Goal: Information Seeking & Learning: Learn about a topic

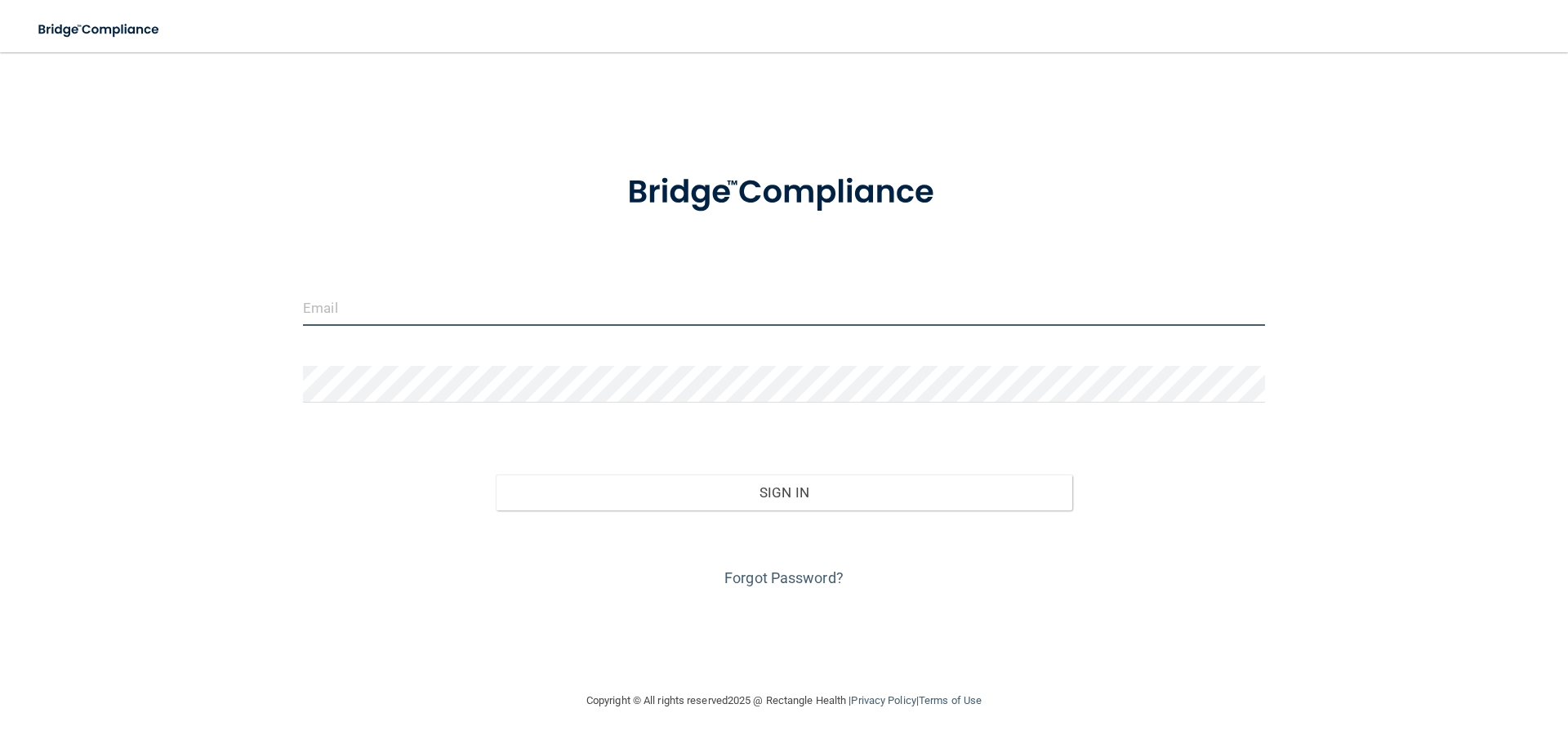
click at [352, 312] on input "email" at bounding box center [784, 307] width 962 height 36
type input "[EMAIL_ADDRESS][DOMAIN_NAME]"
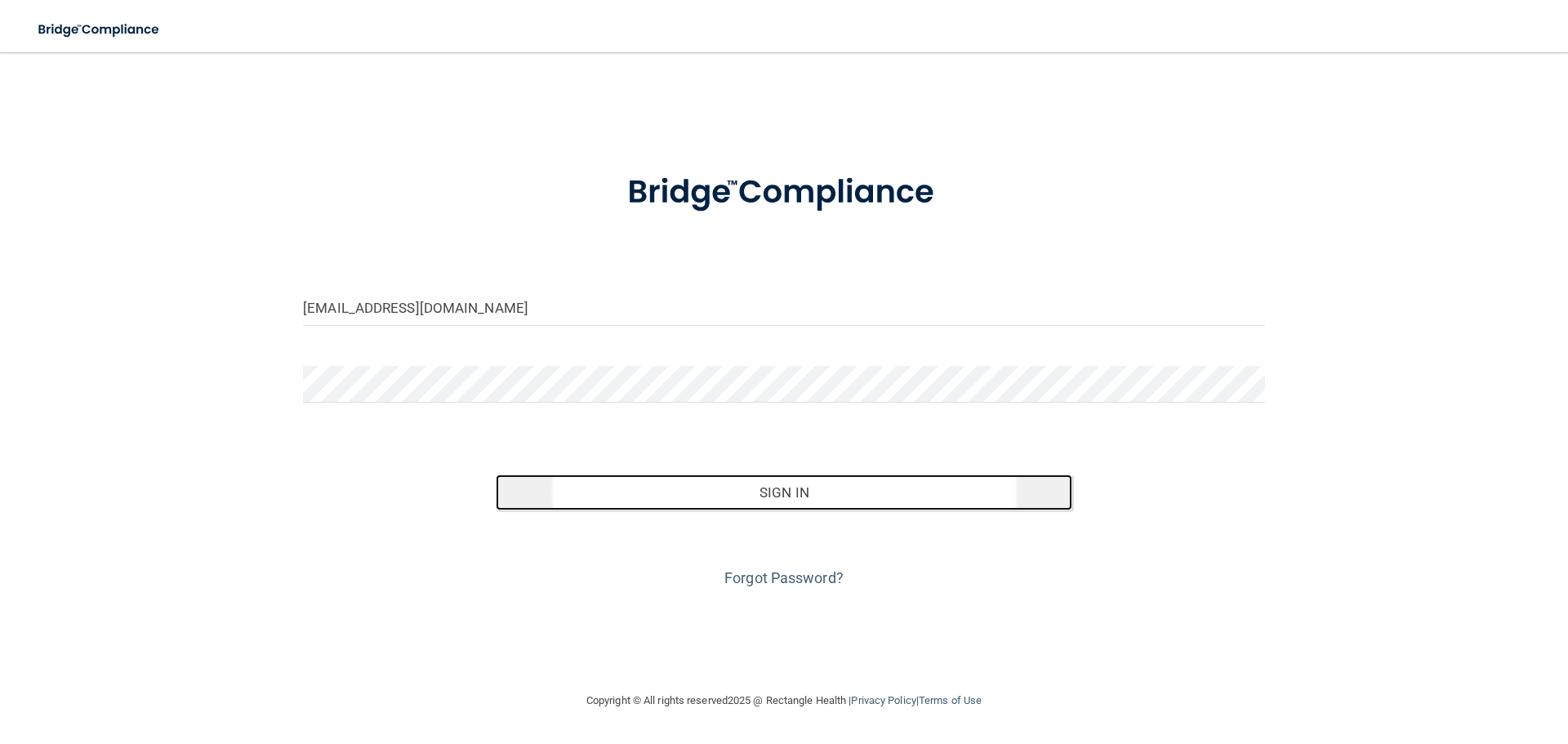
click at [676, 483] on button "Sign In" at bounding box center [784, 492] width 578 height 36
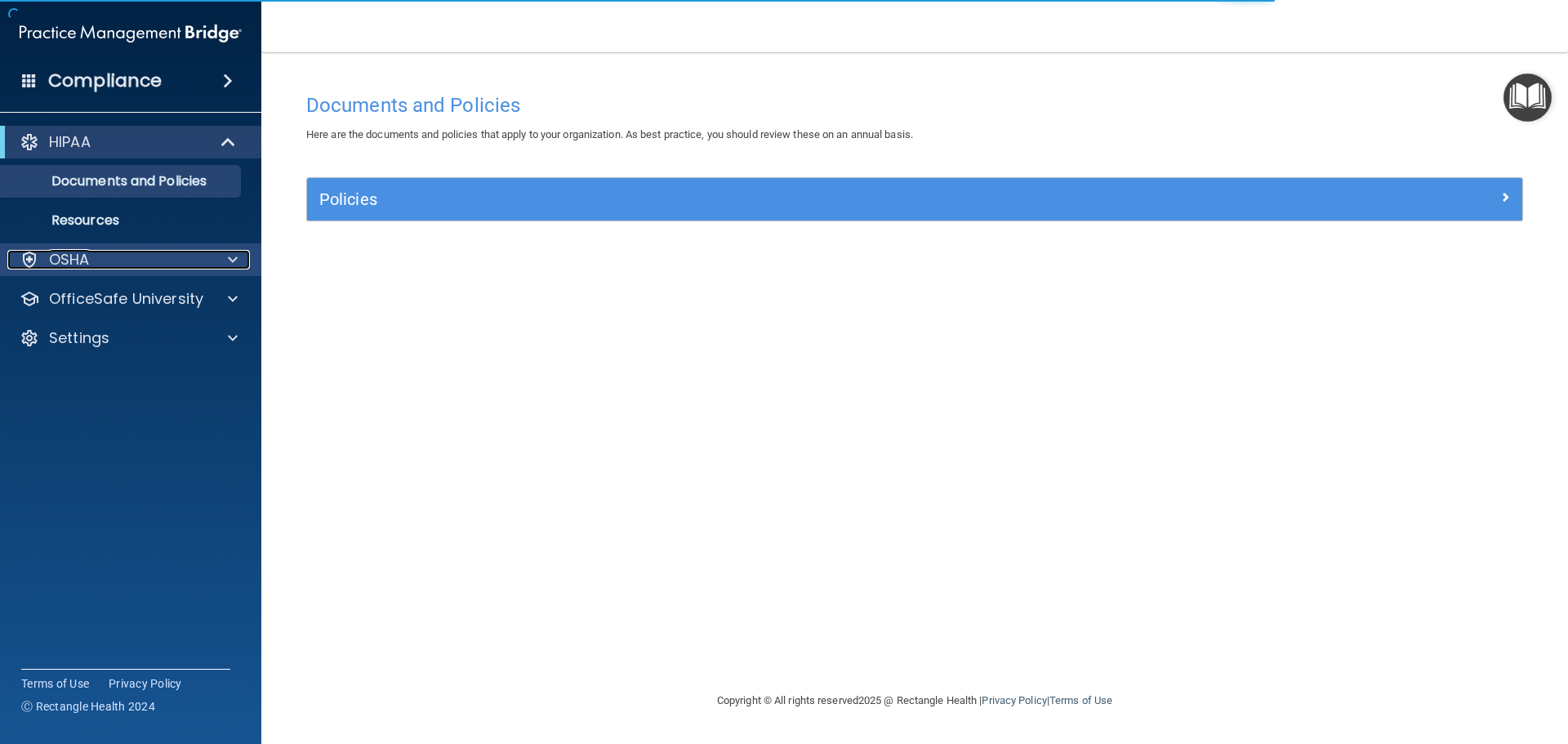
click at [149, 266] on div "OSHA" at bounding box center [108, 259] width 202 height 19
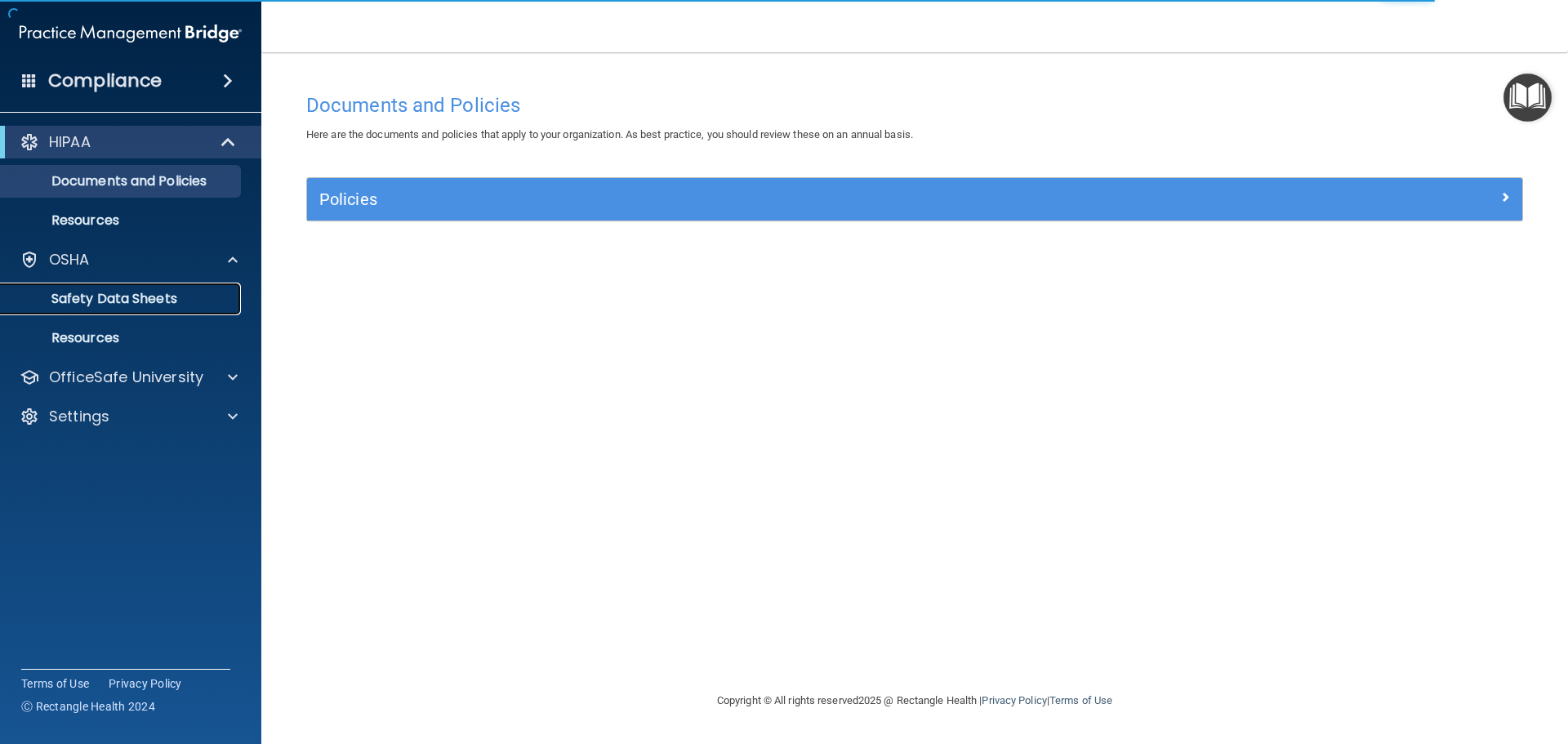
click at [157, 295] on p "Safety Data Sheets" at bounding box center [122, 298] width 223 height 16
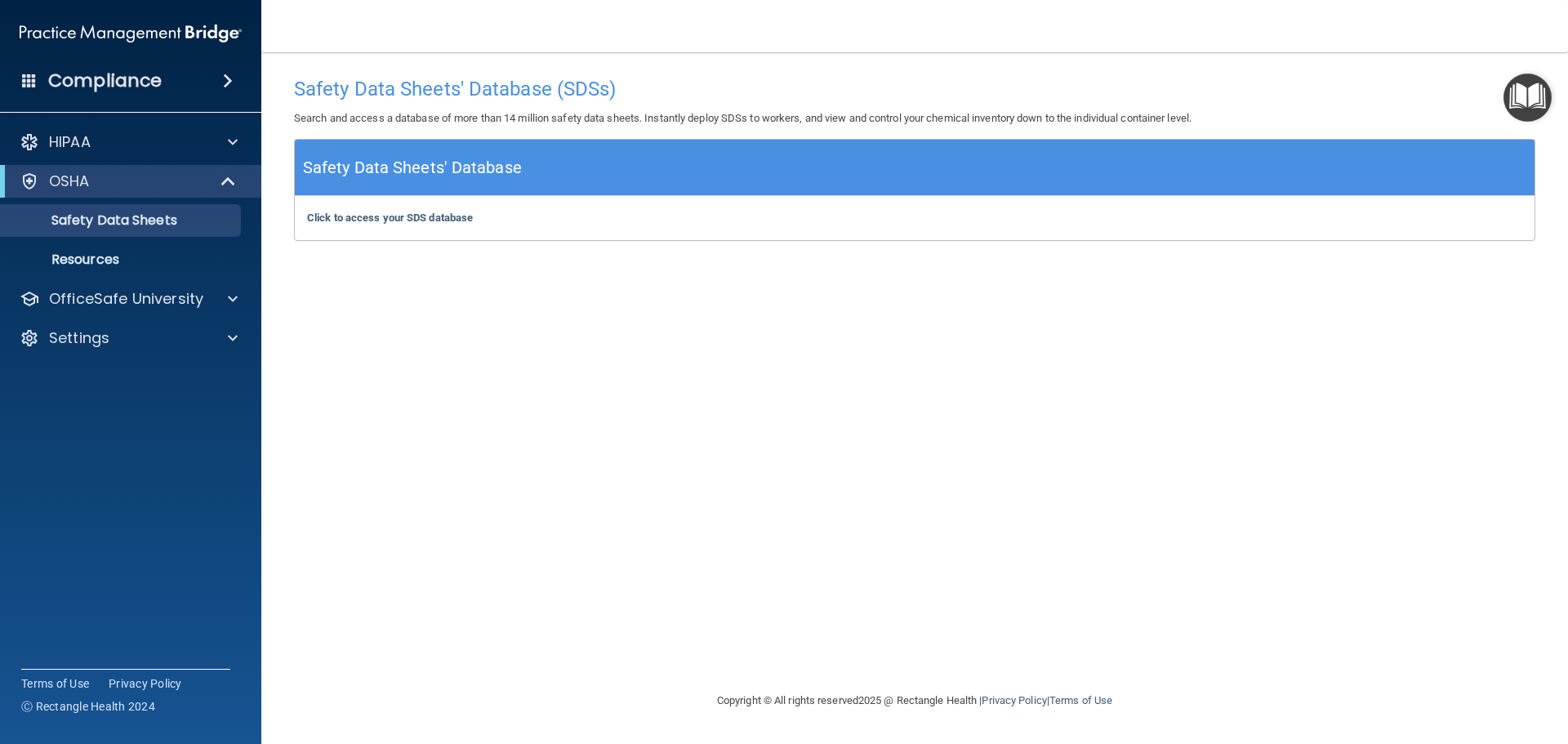
click at [80, 115] on div "Compliance HIPAA Documents and Policies Report an Incident Business Associates …" at bounding box center [130, 372] width 261 height 744
click at [82, 136] on p "HIPAA" at bounding box center [69, 142] width 42 height 19
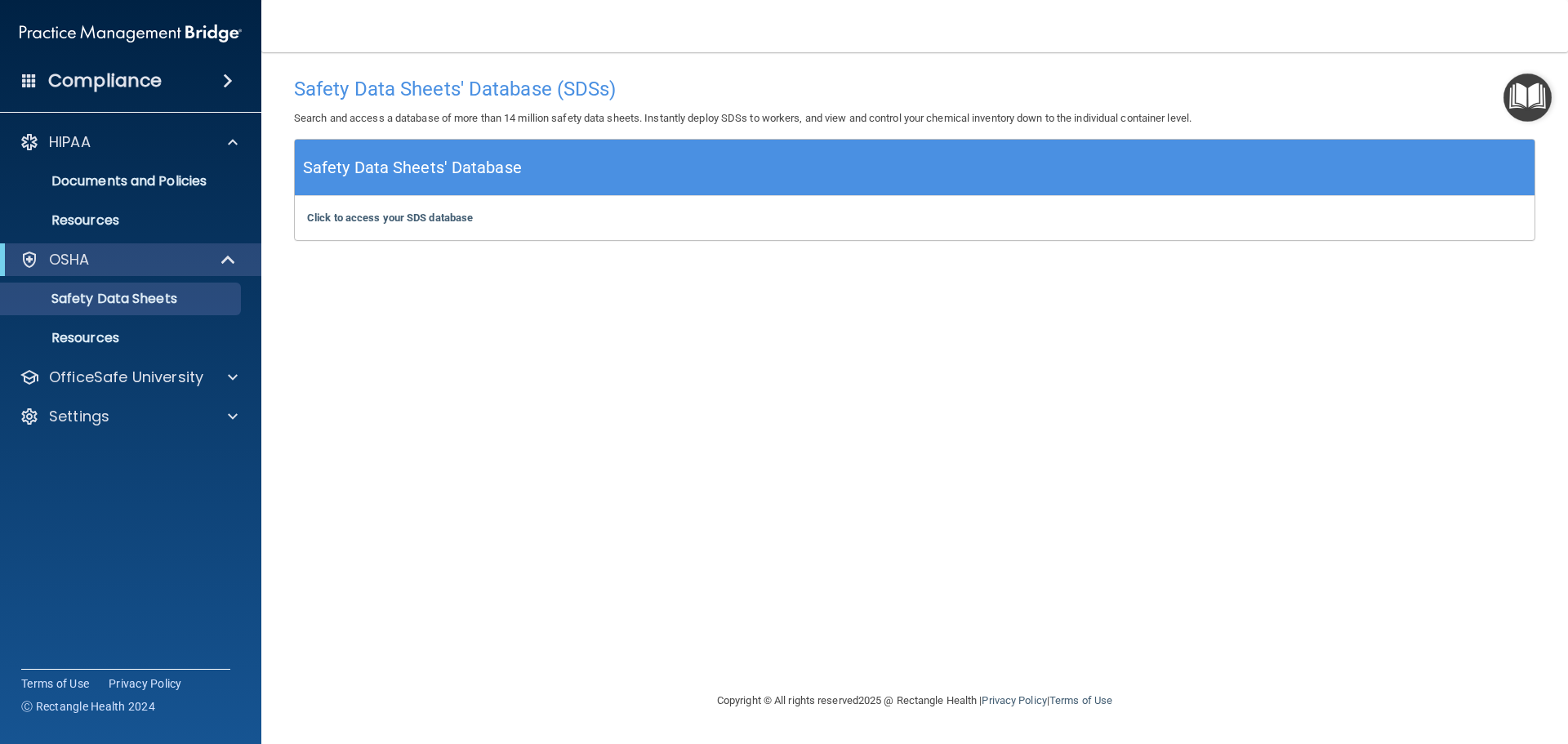
click at [38, 71] on div "Compliance" at bounding box center [130, 81] width 261 height 36
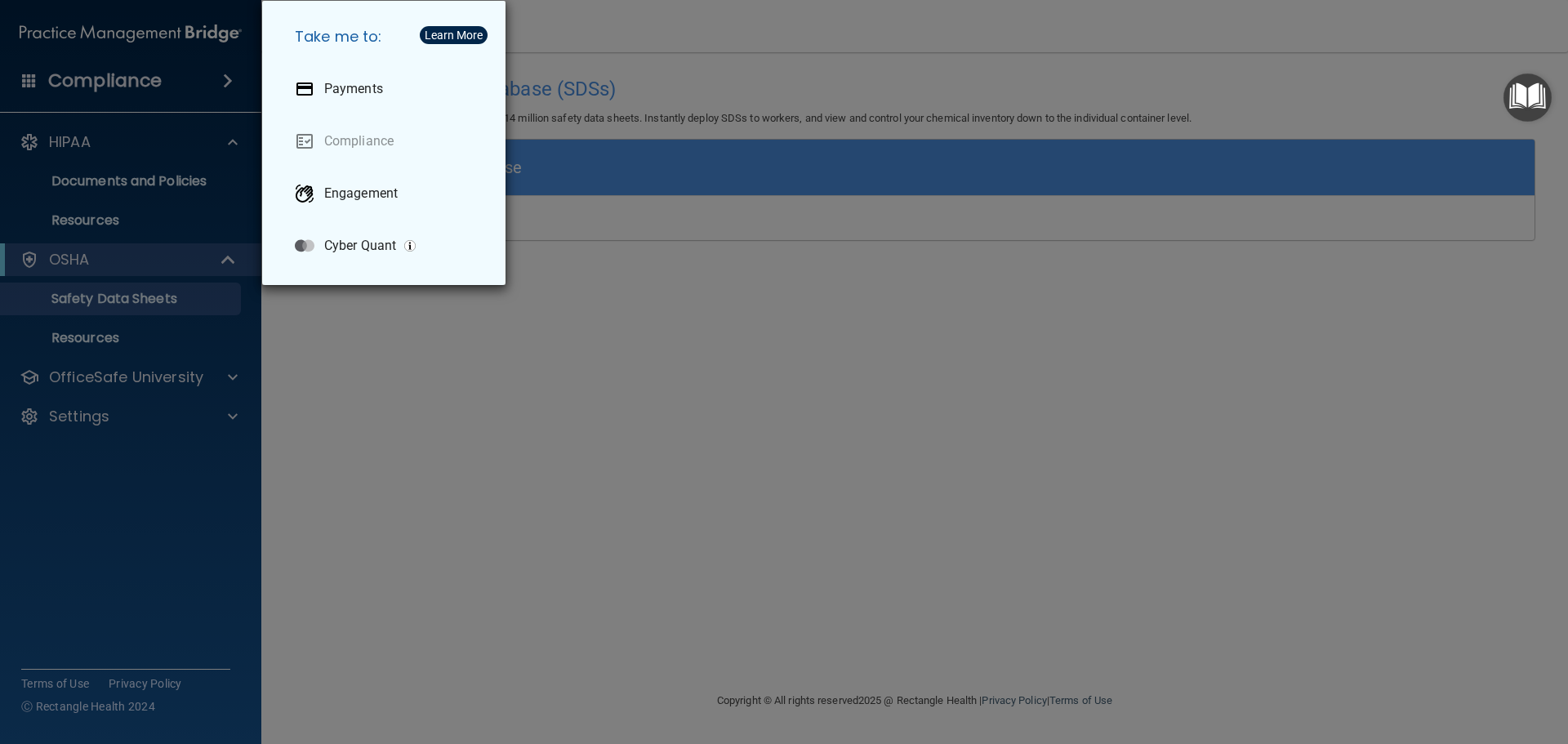
click at [699, 427] on div "Take me to: Payments Compliance Engagement Cyber Quant" at bounding box center [784, 372] width 1568 height 744
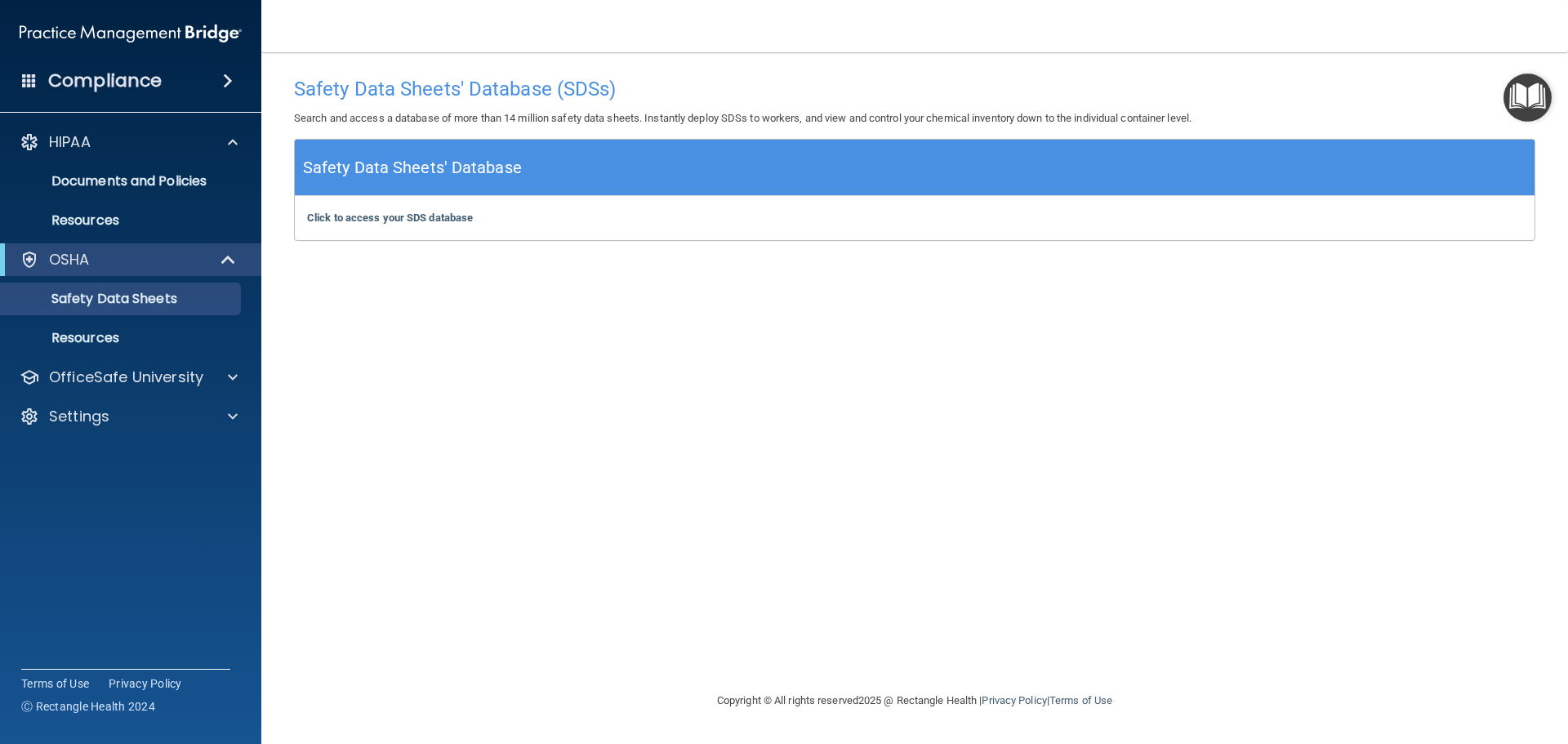
click at [433, 97] on h4 "Safety Data Sheets' Database (SDSs)" at bounding box center [914, 89] width 1241 height 21
click at [429, 69] on div "Safety Data Sheets' Database (SDSs) Search and access a database of more than 1…" at bounding box center [915, 103] width 1266 height 70
click at [396, 215] on b "Click to access your SDS database" at bounding box center [390, 218] width 166 height 12
click at [1532, 106] on img "Open Resource Center" at bounding box center [1527, 97] width 48 height 48
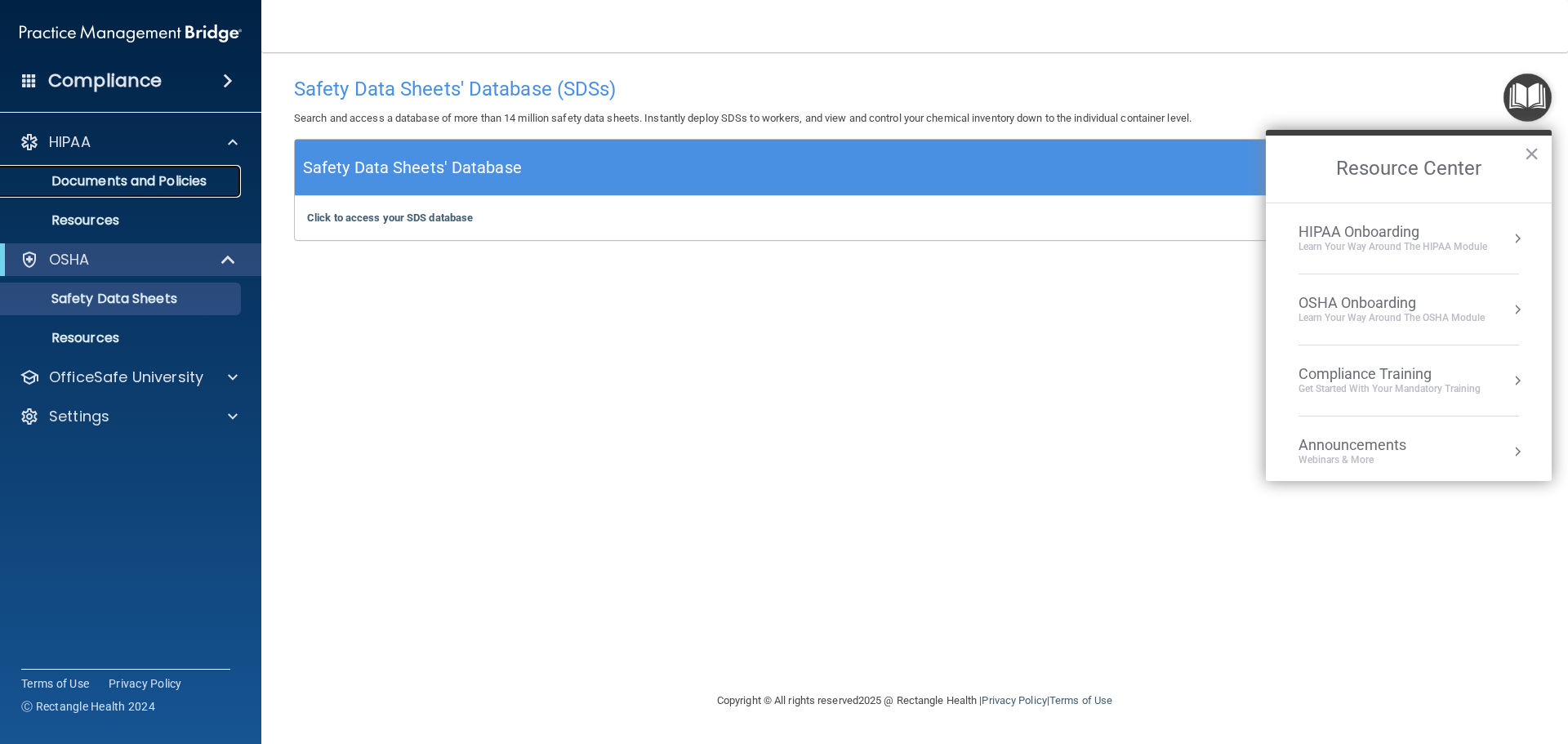
click at [163, 169] on link "Documents and Policies" at bounding box center [113, 181] width 258 height 33
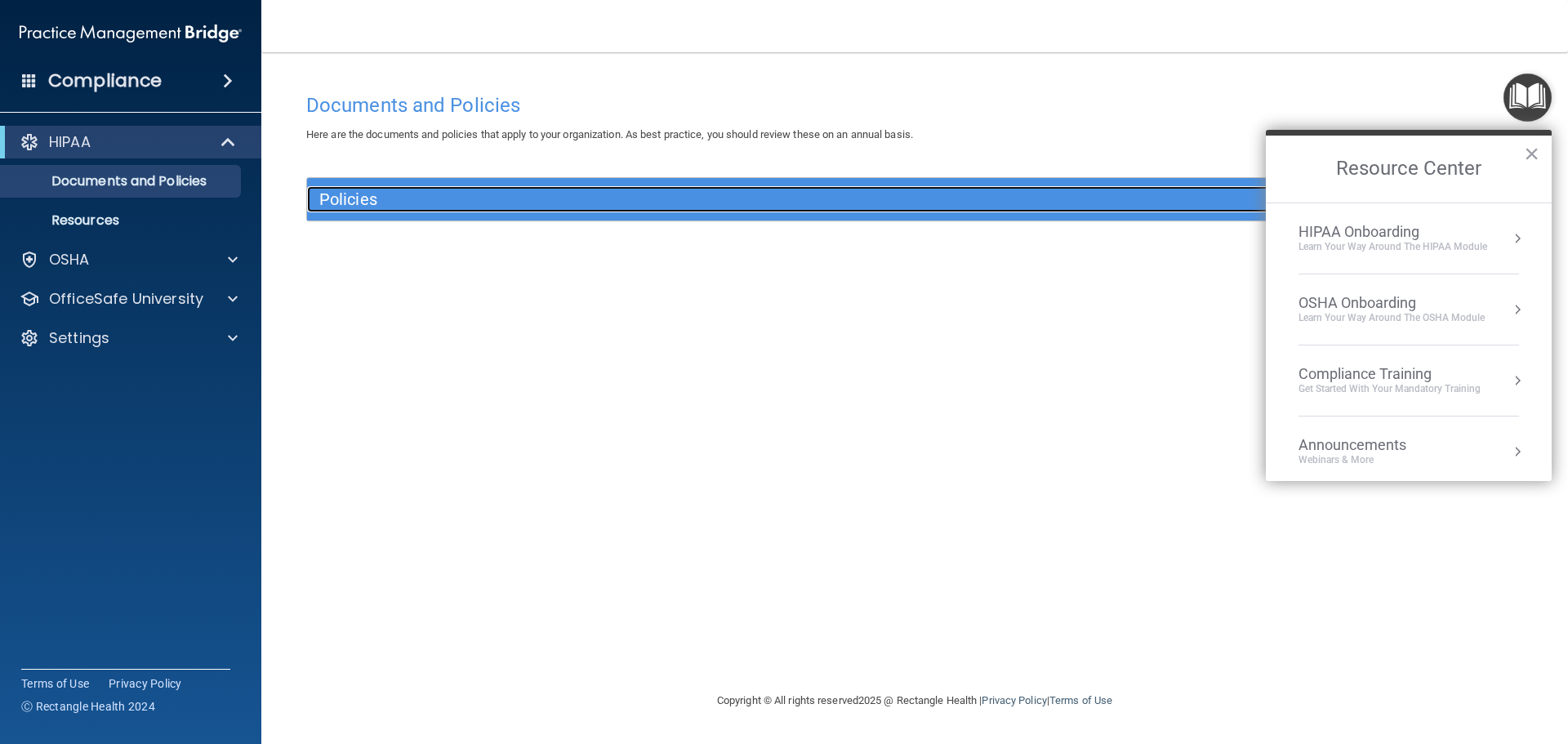
click at [363, 198] on h5 "Policies" at bounding box center [762, 199] width 887 height 18
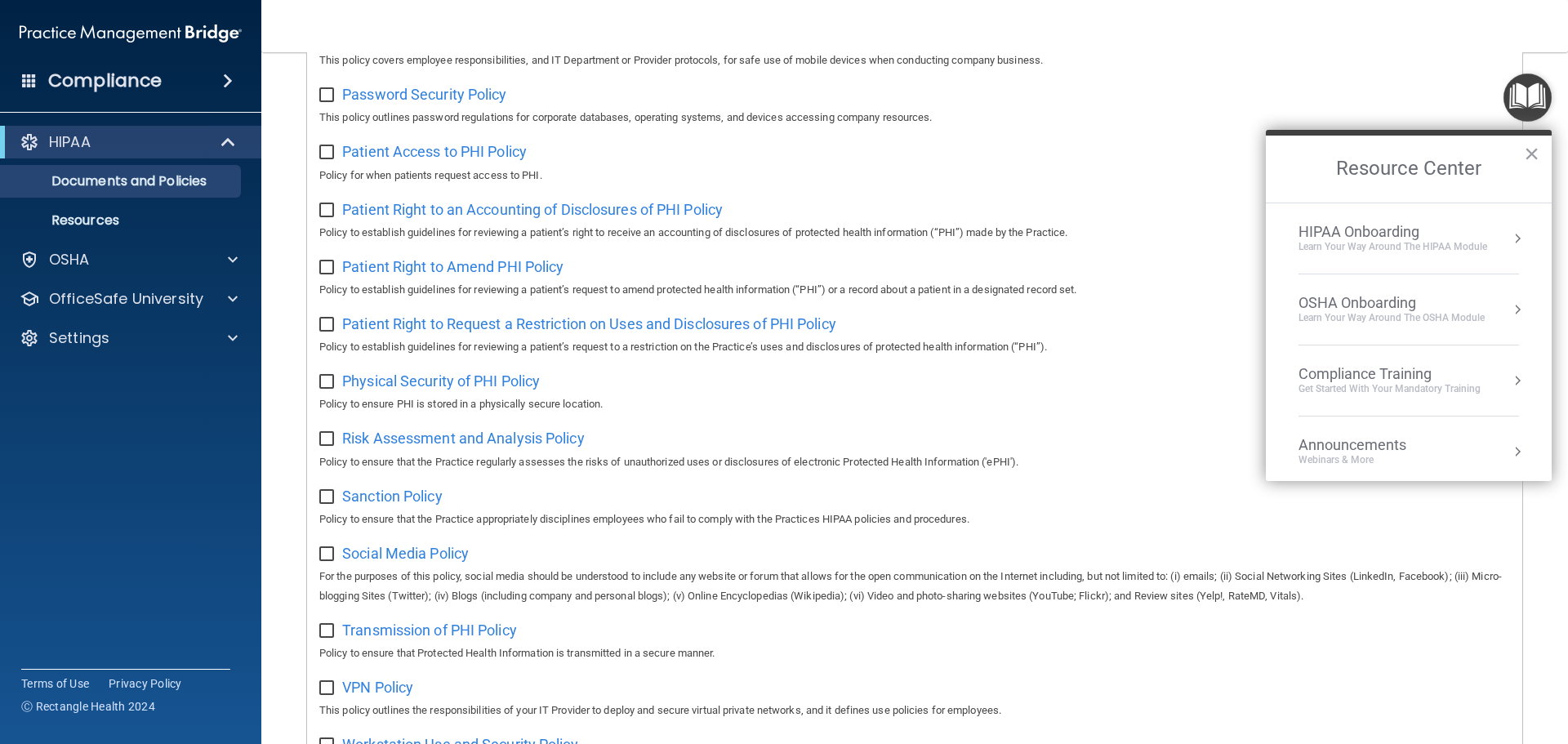
scroll to position [895, 0]
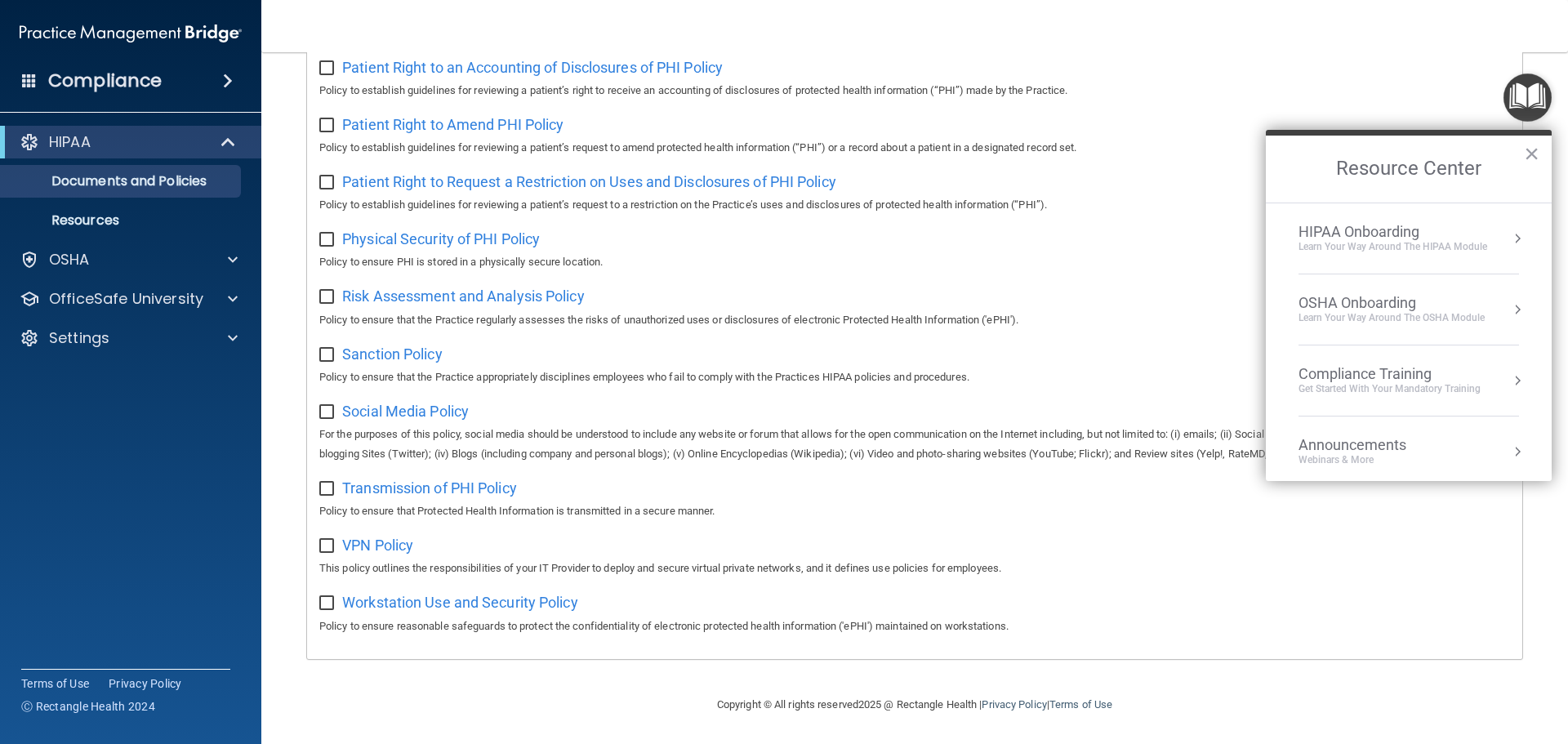
click at [35, 25] on img at bounding box center [130, 33] width 222 height 33
click at [102, 19] on img at bounding box center [130, 33] width 222 height 33
click at [109, 24] on img at bounding box center [130, 33] width 222 height 33
click at [130, 80] on h4 "Compliance" at bounding box center [105, 81] width 114 height 23
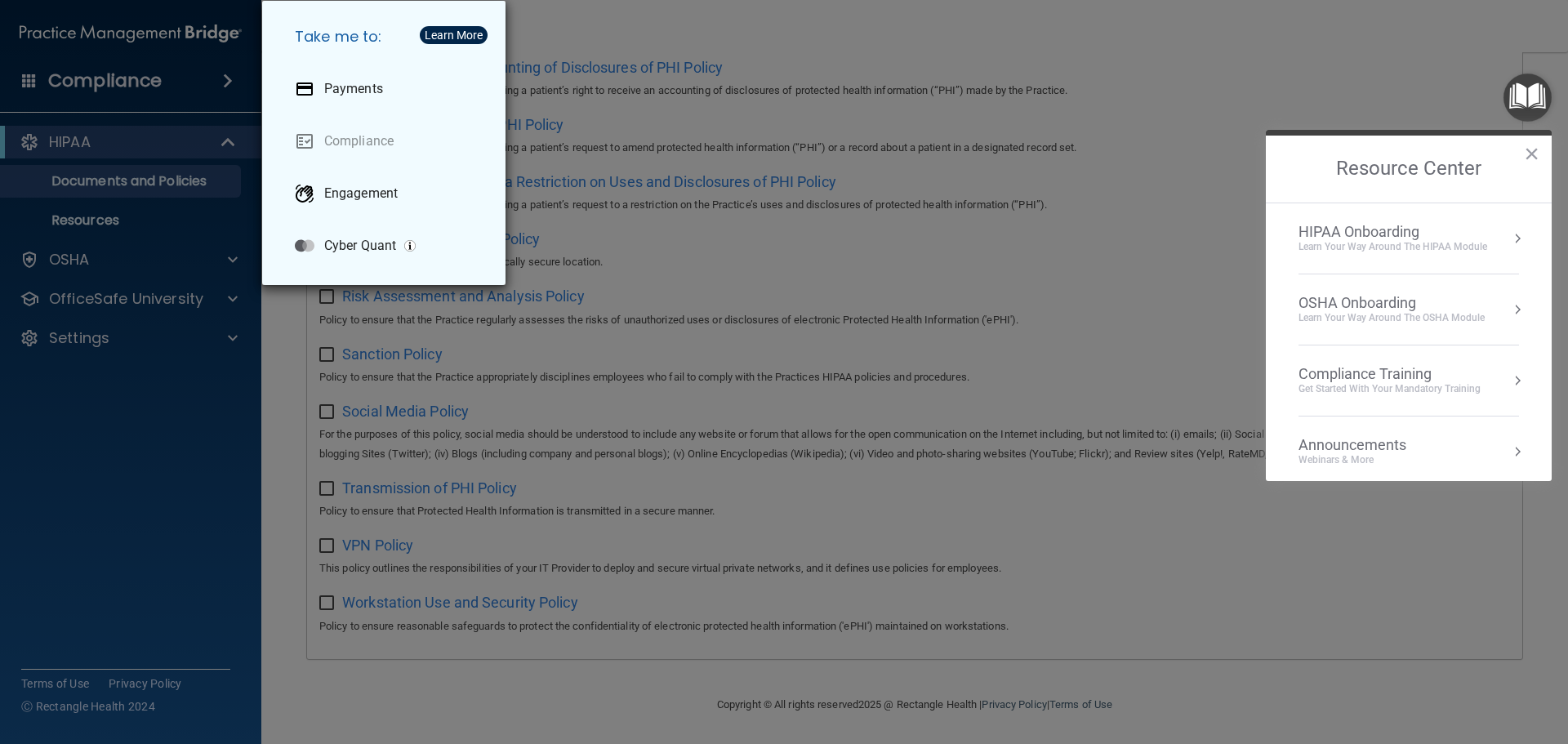
click at [379, 42] on h5 "Take me to:" at bounding box center [387, 36] width 211 height 46
click at [771, 205] on div "Take me to: Payments Compliance Engagement Cyber Quant" at bounding box center [784, 372] width 1568 height 744
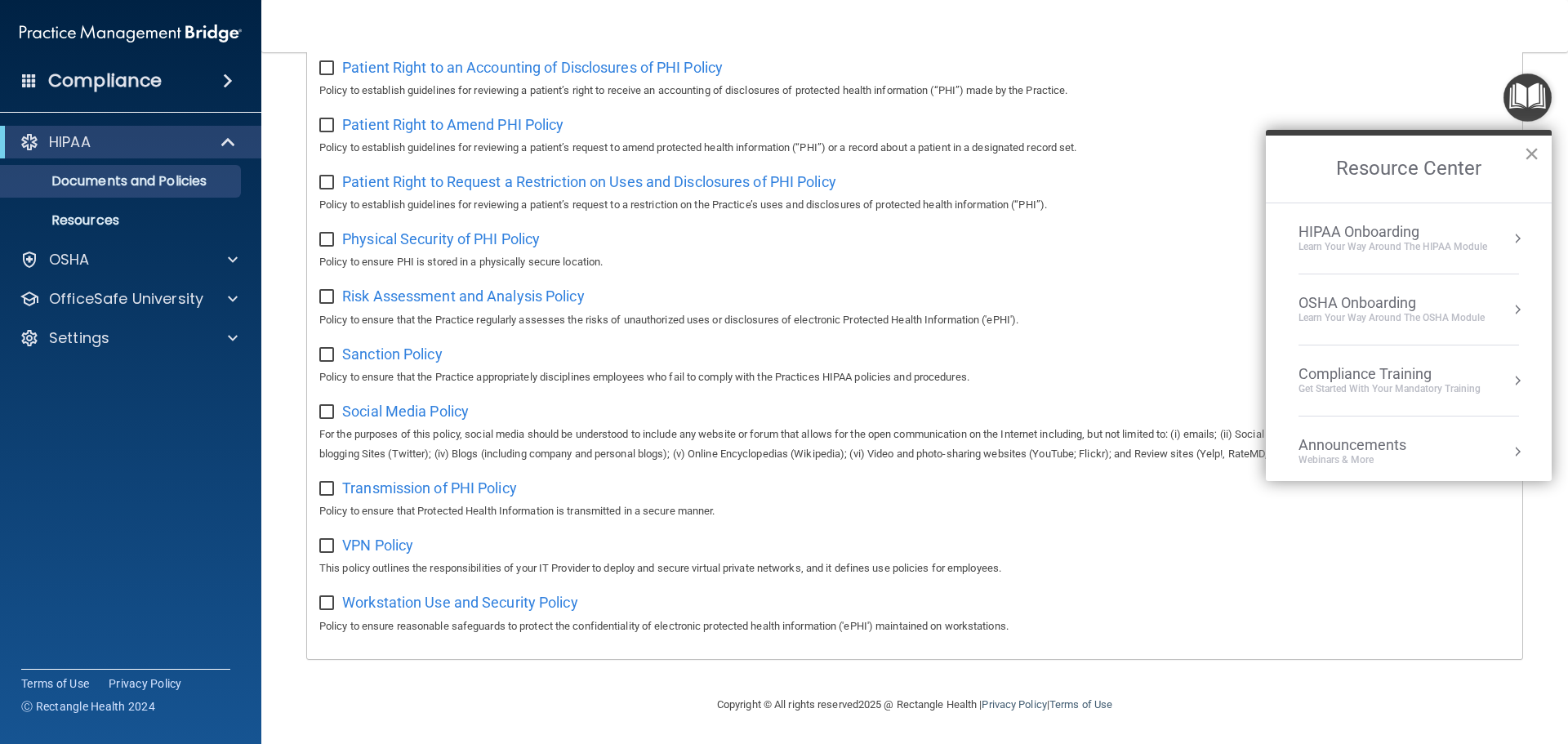
click at [1537, 146] on button "×" at bounding box center [1532, 153] width 15 height 26
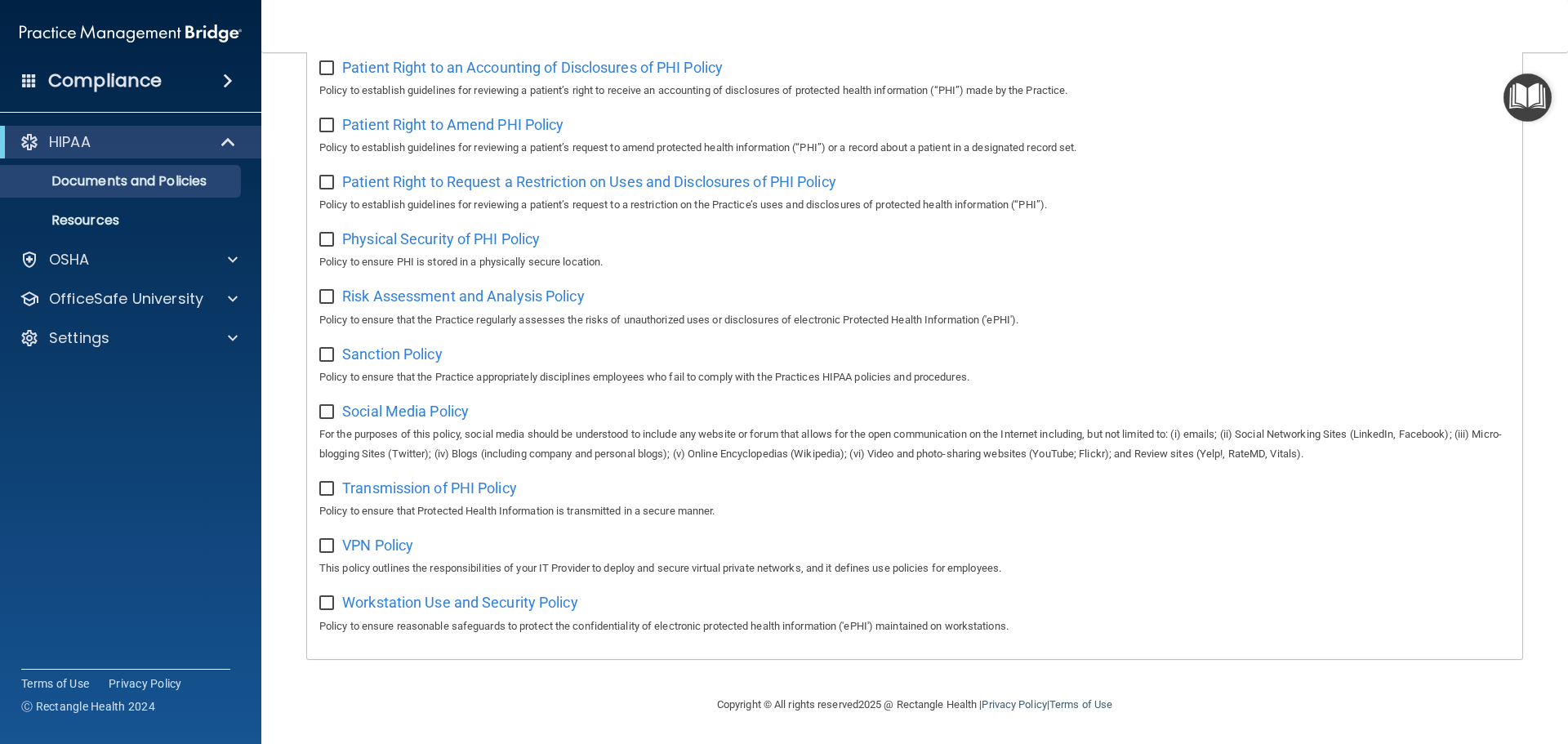
click at [229, 78] on span at bounding box center [228, 81] width 10 height 19
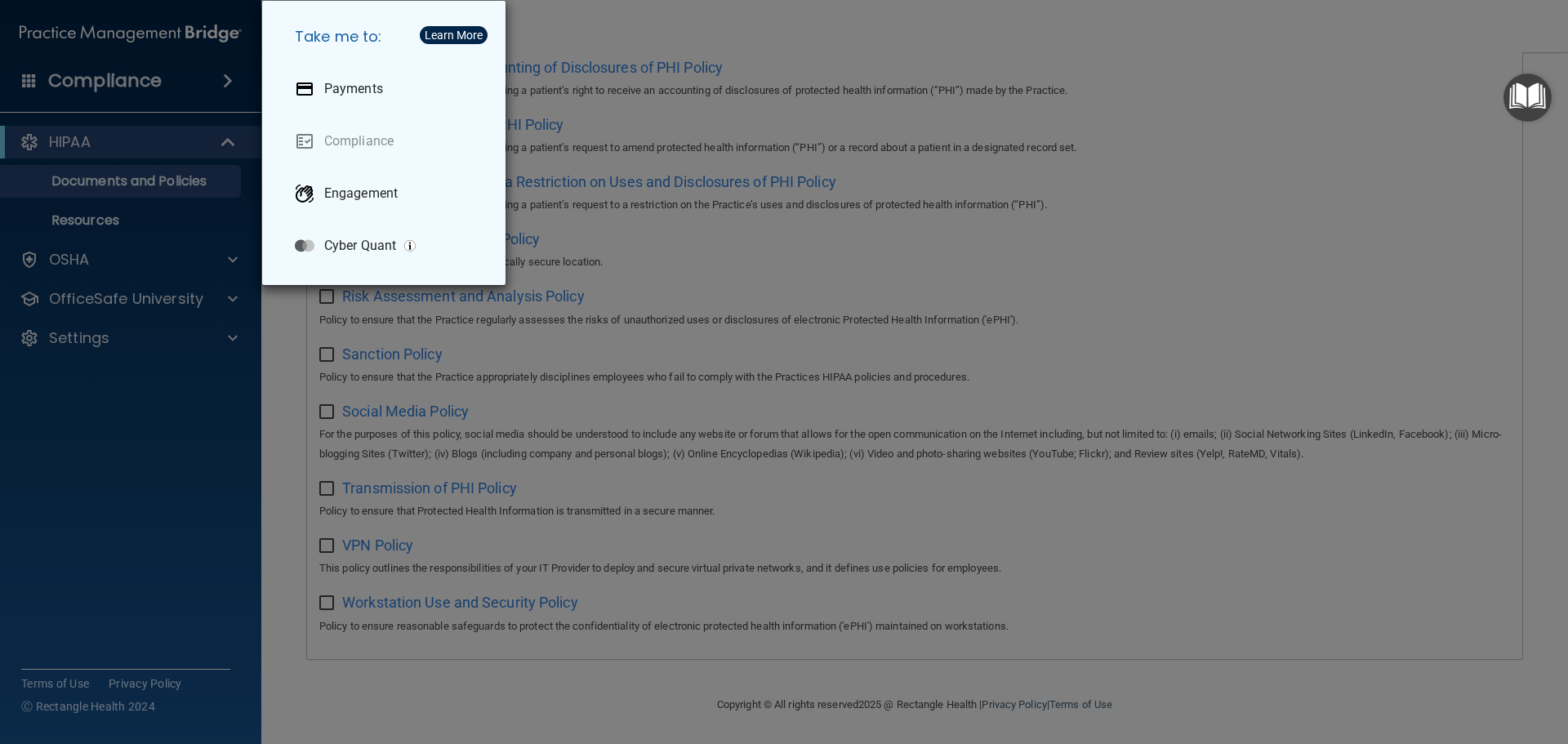
click at [431, 30] on div "Learn More" at bounding box center [453, 35] width 58 height 11
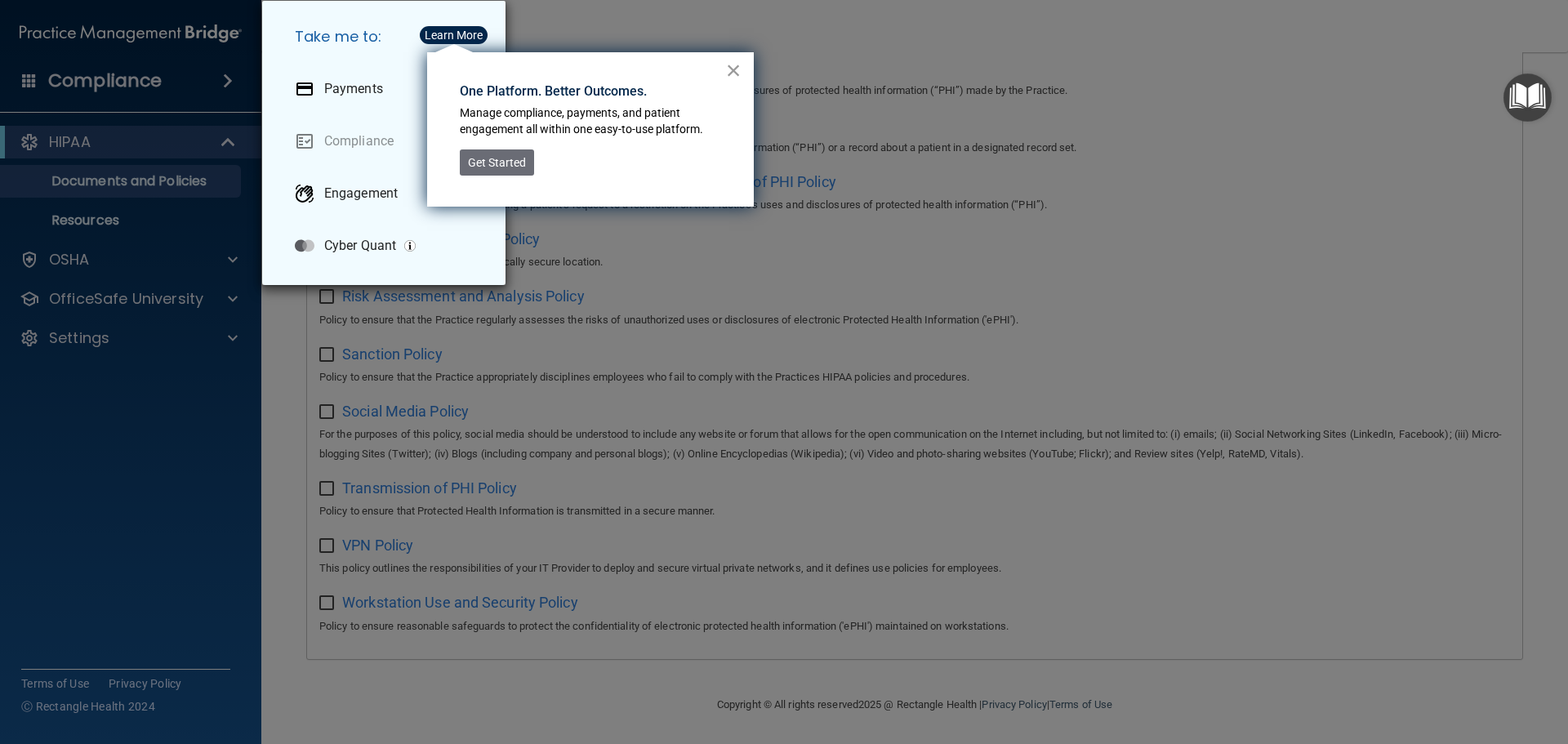
click at [738, 70] on button "×" at bounding box center [734, 69] width 15 height 26
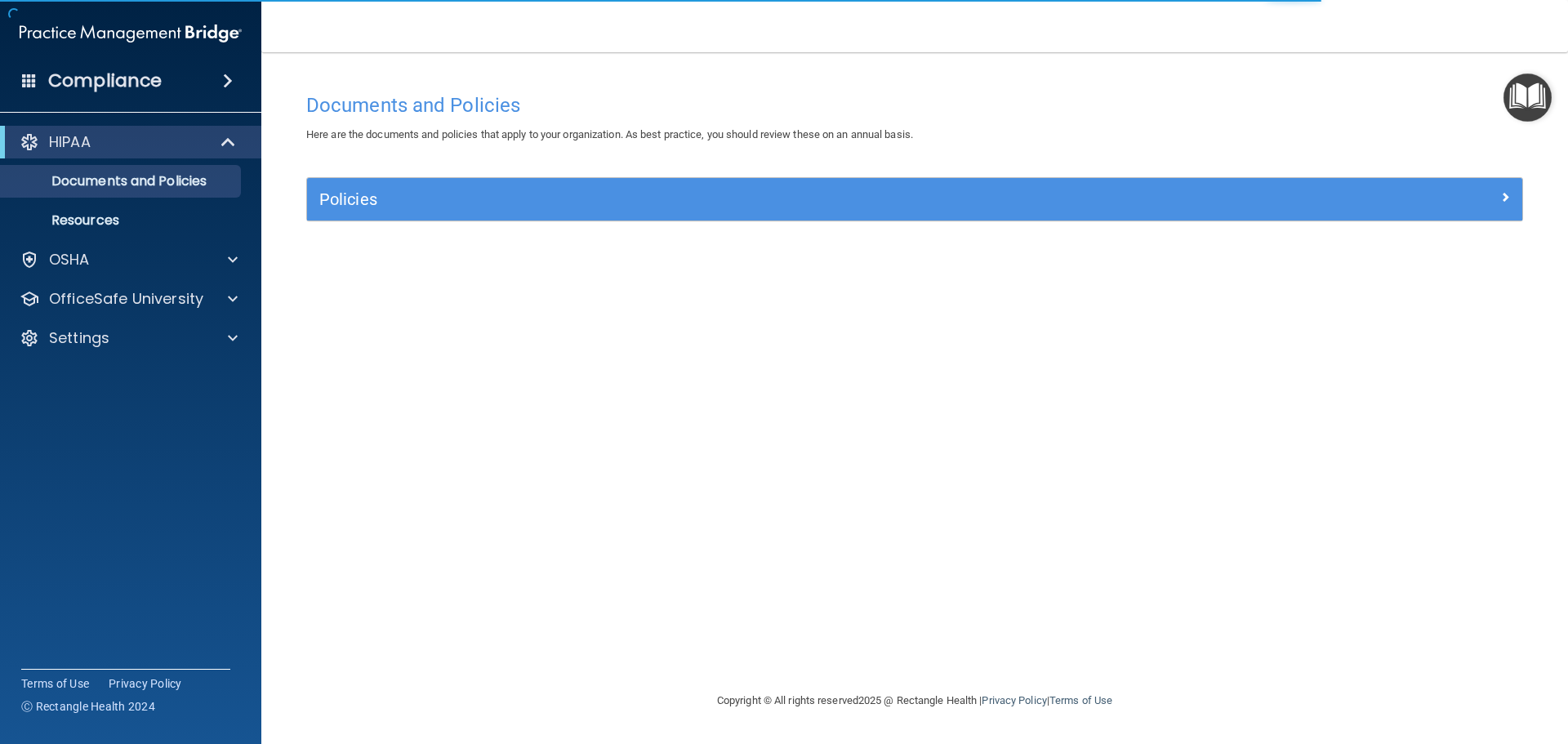
click at [70, 67] on div "Compliance" at bounding box center [130, 81] width 261 height 36
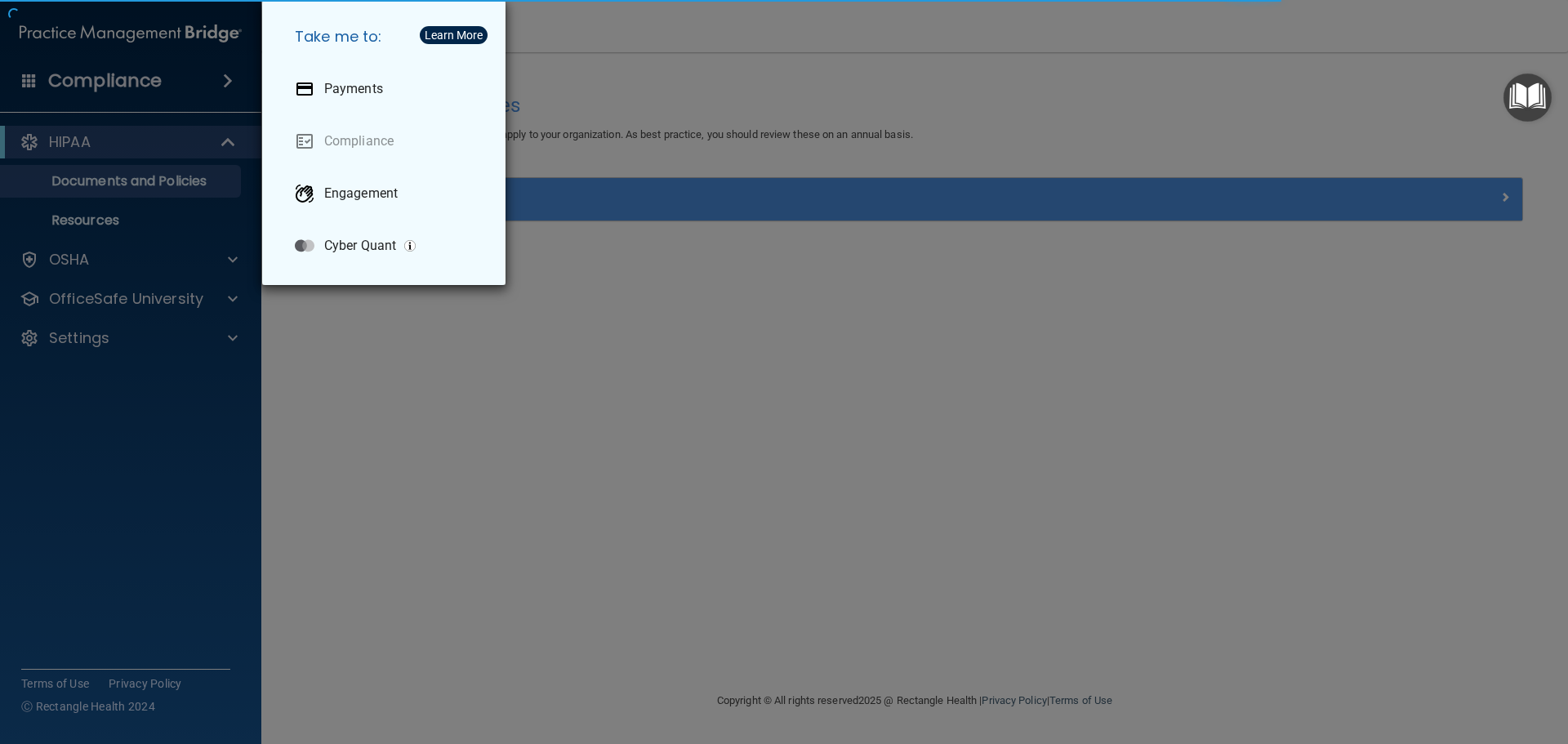
click at [57, 35] on div "Take me to: Payments Compliance Engagement Cyber Quant" at bounding box center [784, 372] width 1568 height 744
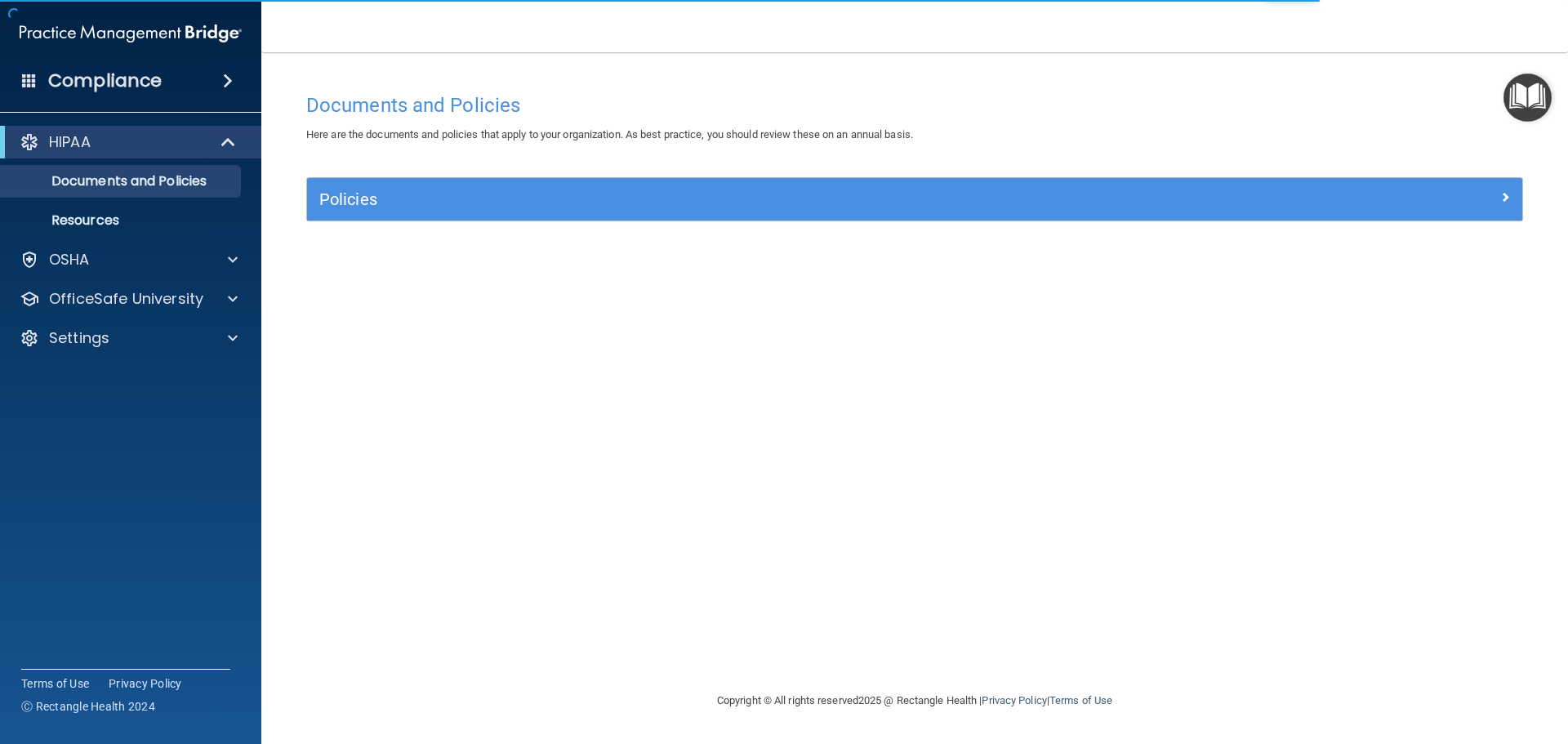
click at [57, 35] on img at bounding box center [130, 33] width 222 height 33
click at [15, 34] on div "Compliance HIPAA Documents and Policies Report an Incident Business Associates …" at bounding box center [130, 372] width 261 height 744
click at [25, 8] on div "Compliance" at bounding box center [130, 49] width 229 height 99
click at [141, 32] on img at bounding box center [130, 33] width 222 height 33
click at [179, 289] on p "OfficeSafe University" at bounding box center [126, 298] width 154 height 19
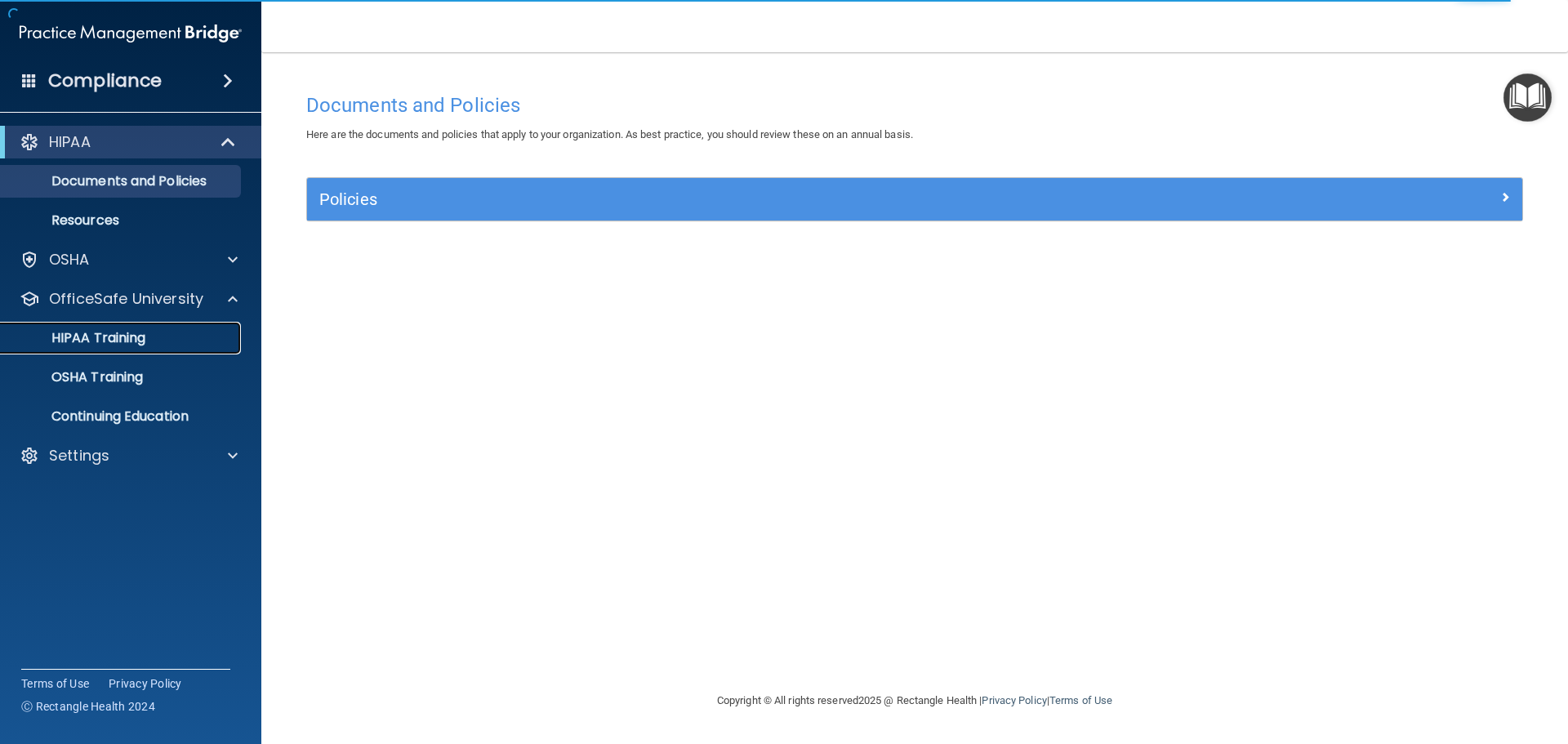
click at [158, 338] on div "HIPAA Training" at bounding box center [122, 337] width 223 height 16
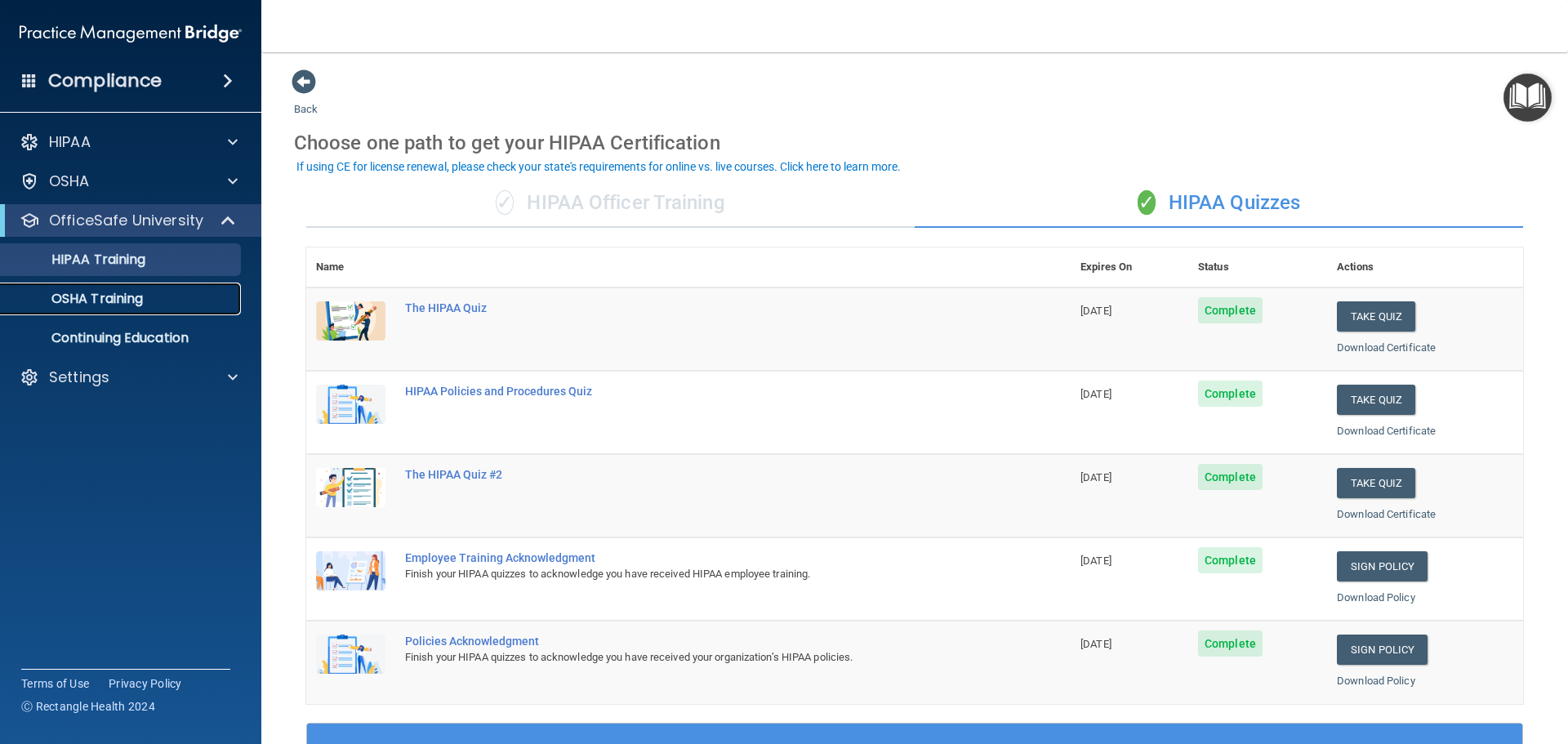
click at [85, 303] on p "OSHA Training" at bounding box center [77, 298] width 132 height 16
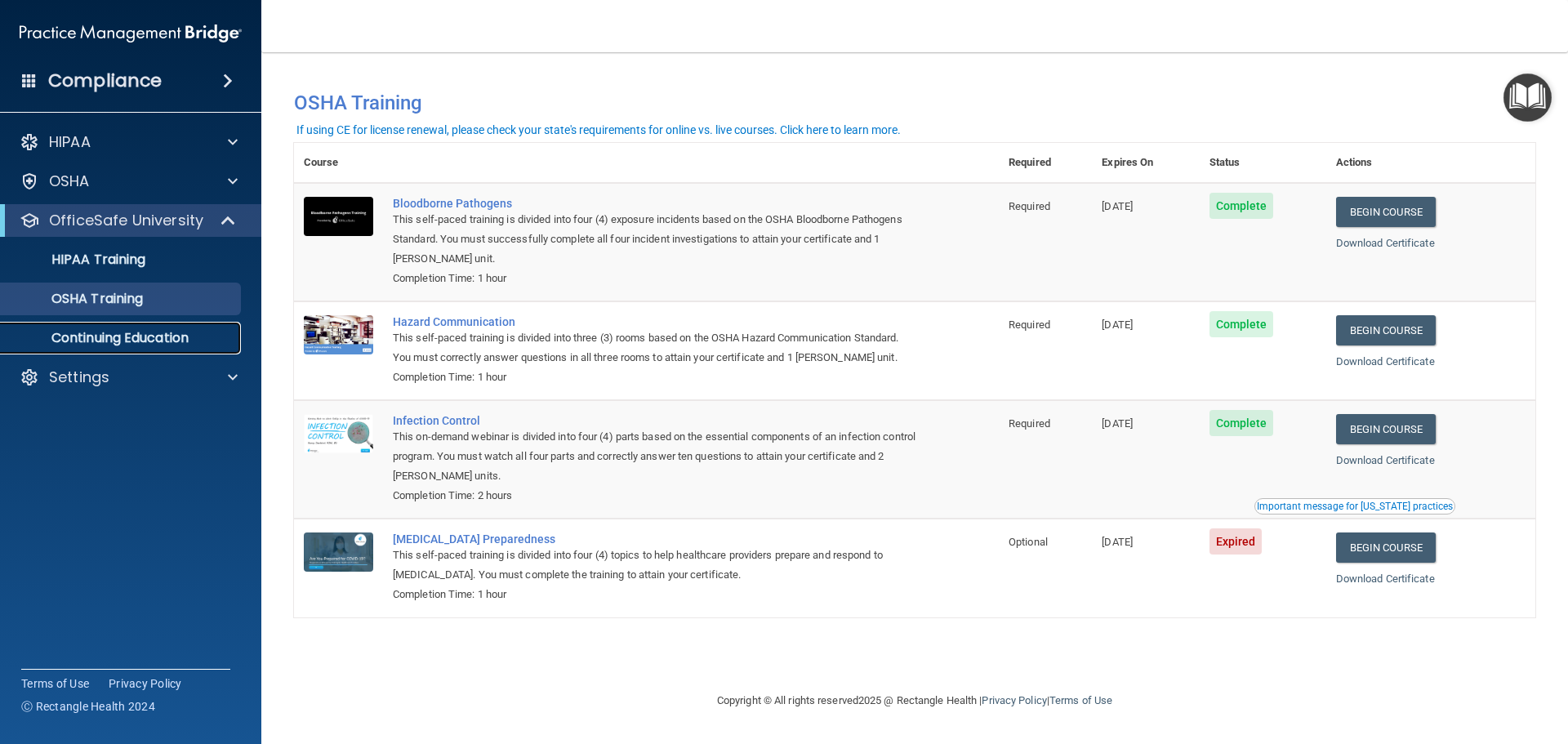
click at [68, 339] on p "Continuing Education" at bounding box center [122, 337] width 223 height 16
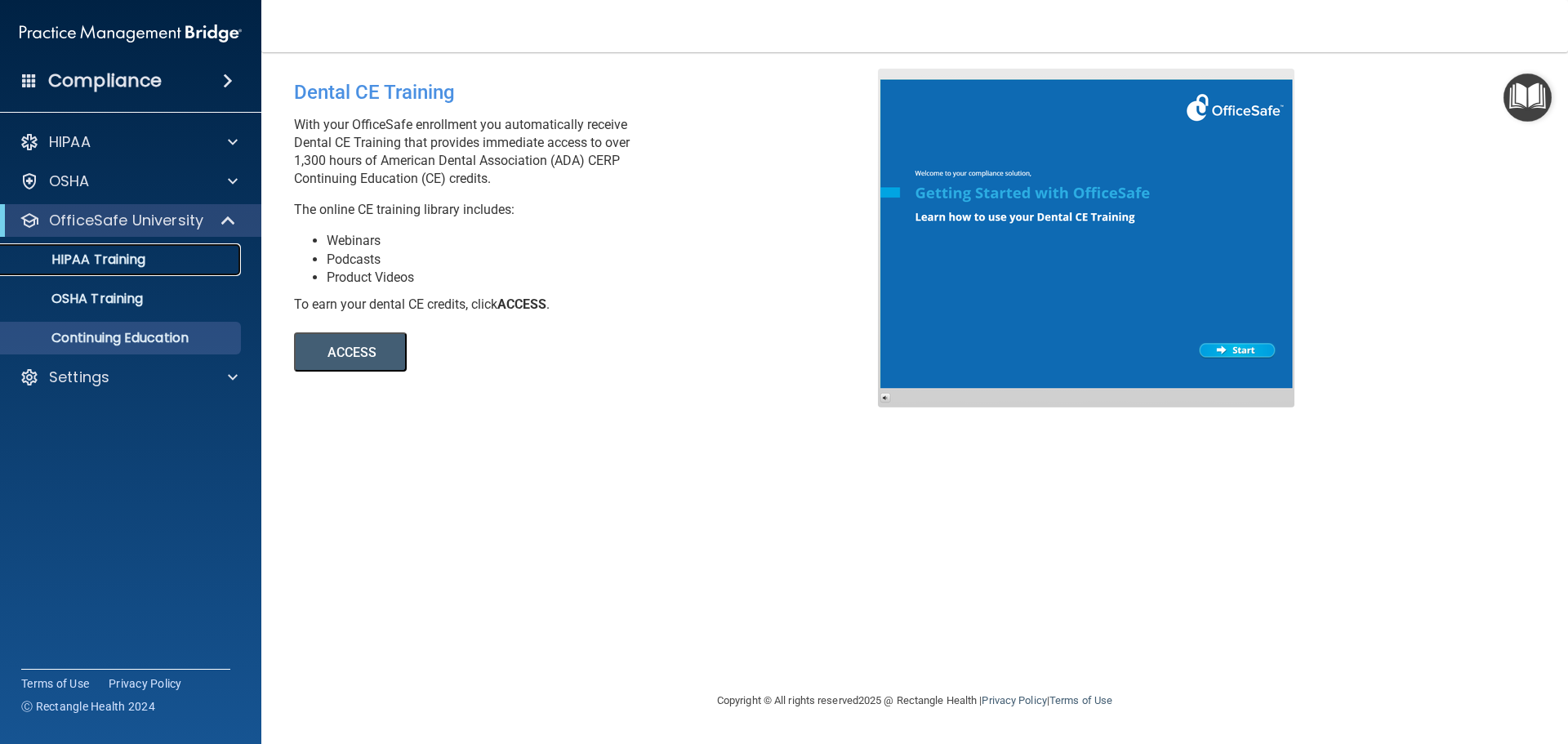
click at [72, 261] on p "HIPAA Training" at bounding box center [78, 259] width 135 height 16
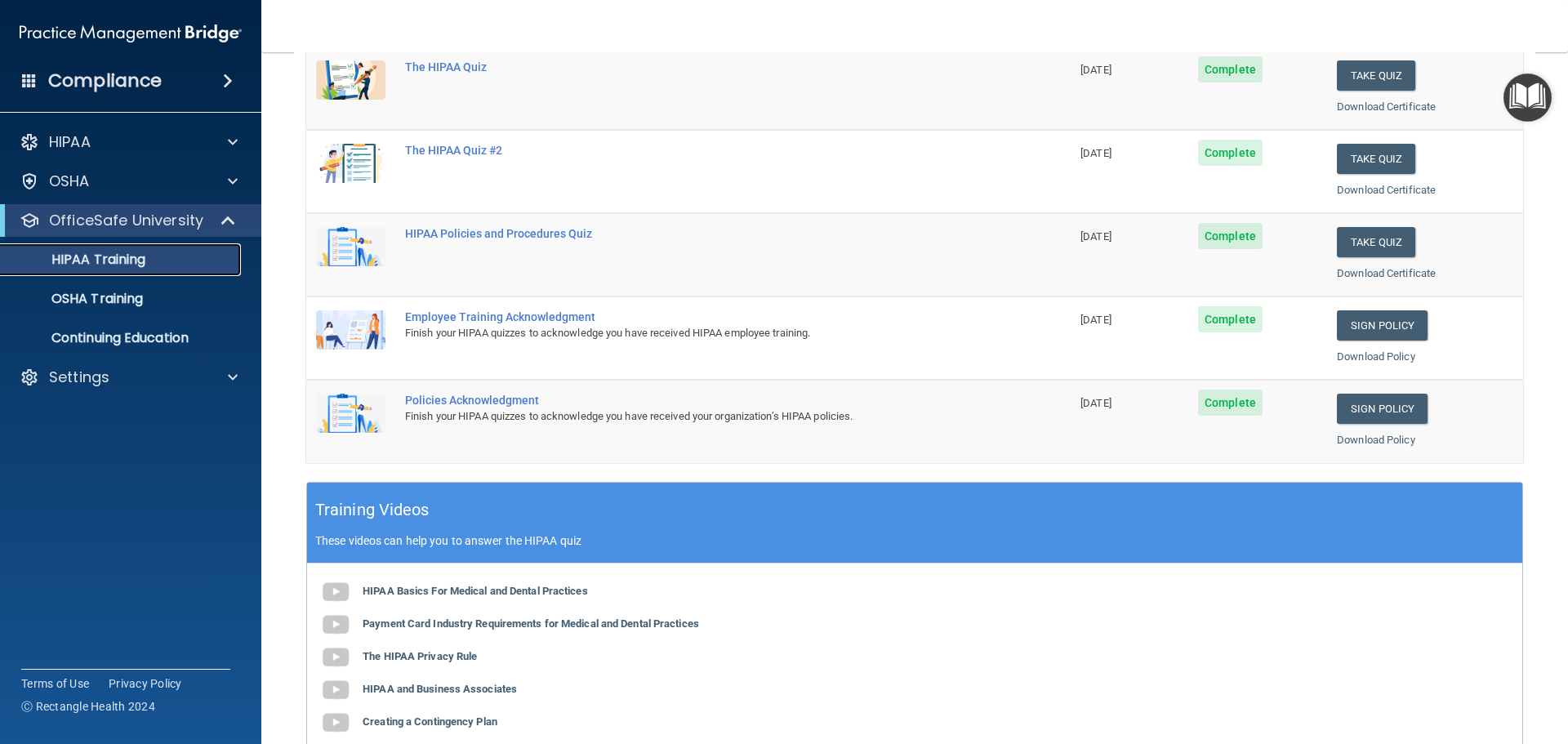
scroll to position [323, 0]
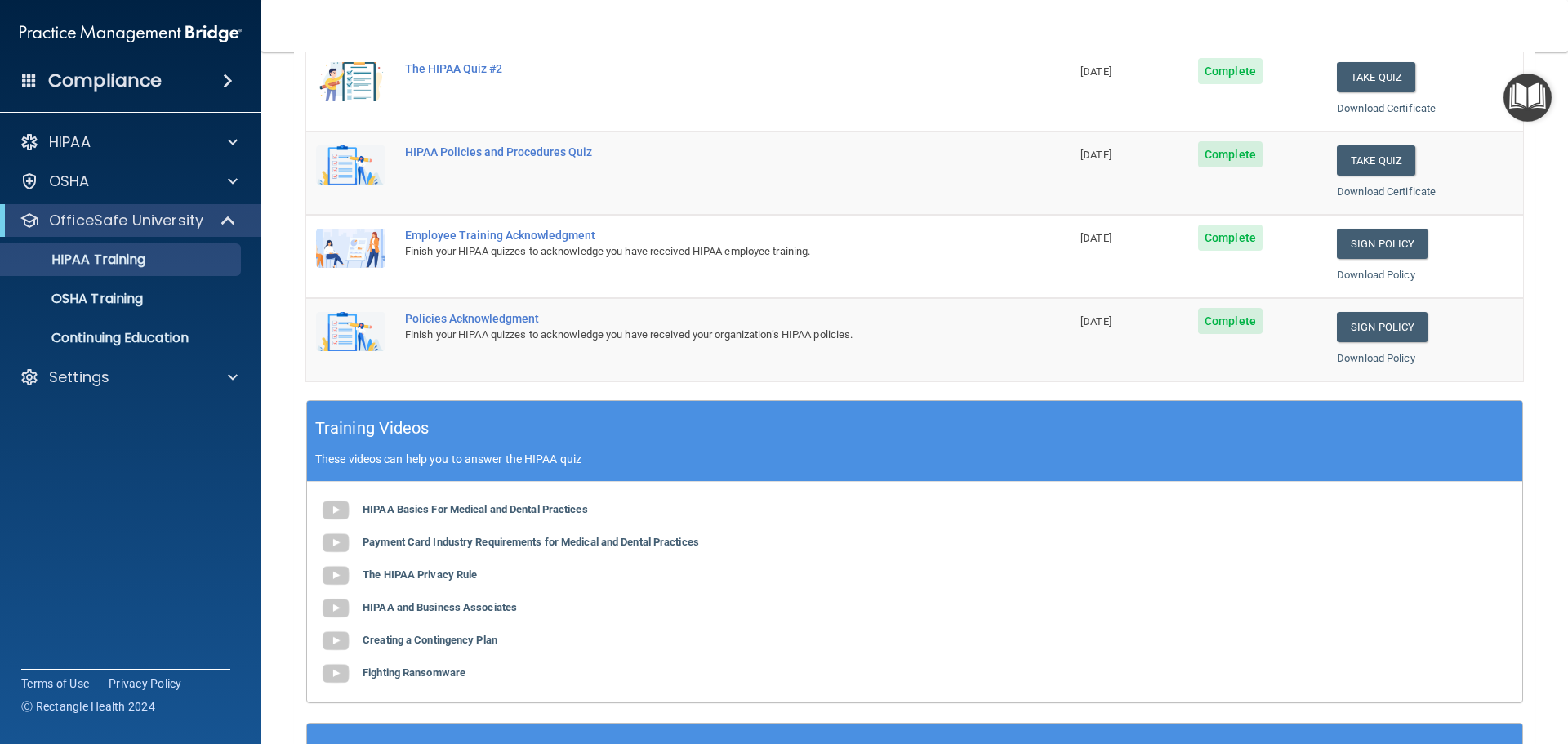
click at [446, 316] on div "Policies Acknowledgment" at bounding box center [696, 318] width 584 height 13
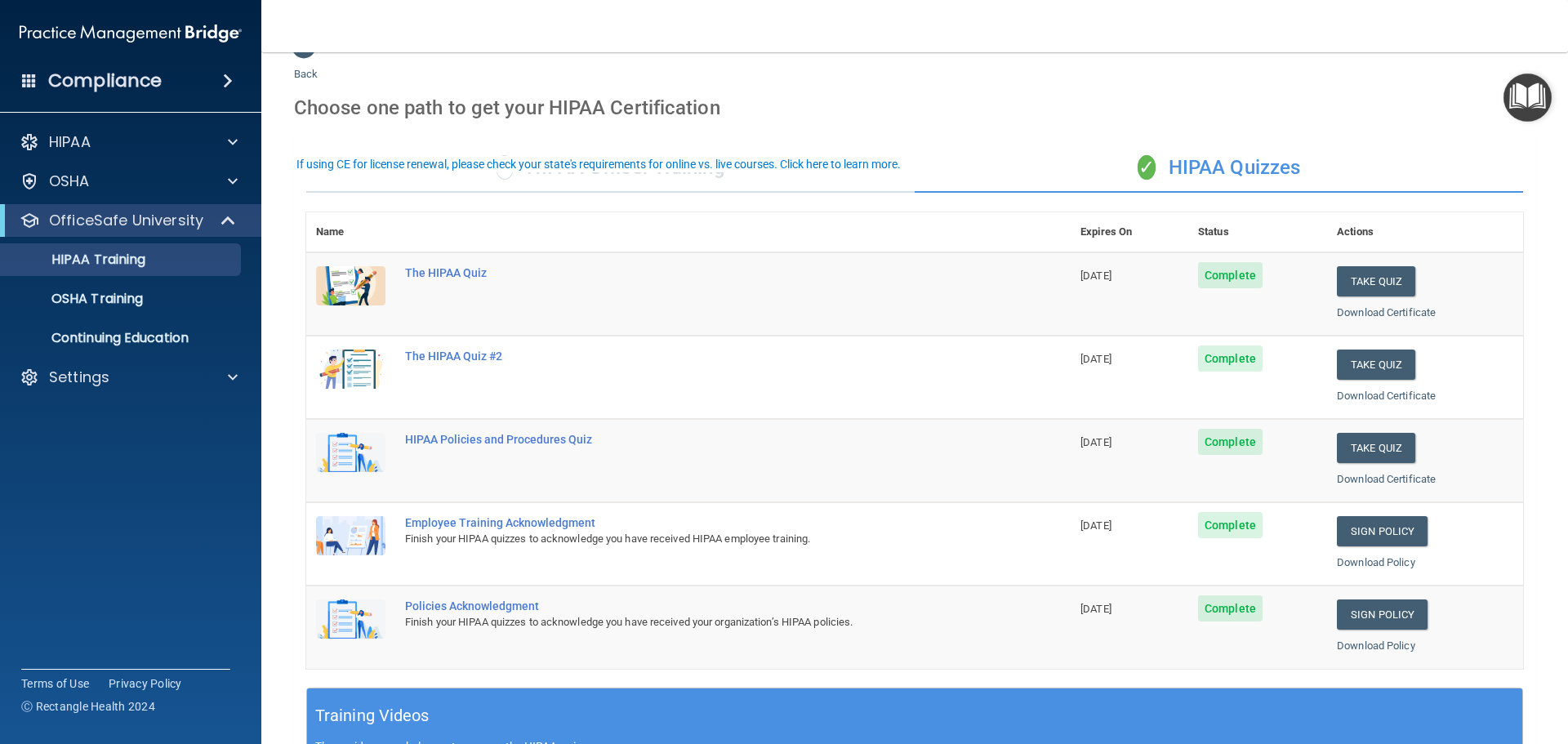
scroll to position [0, 0]
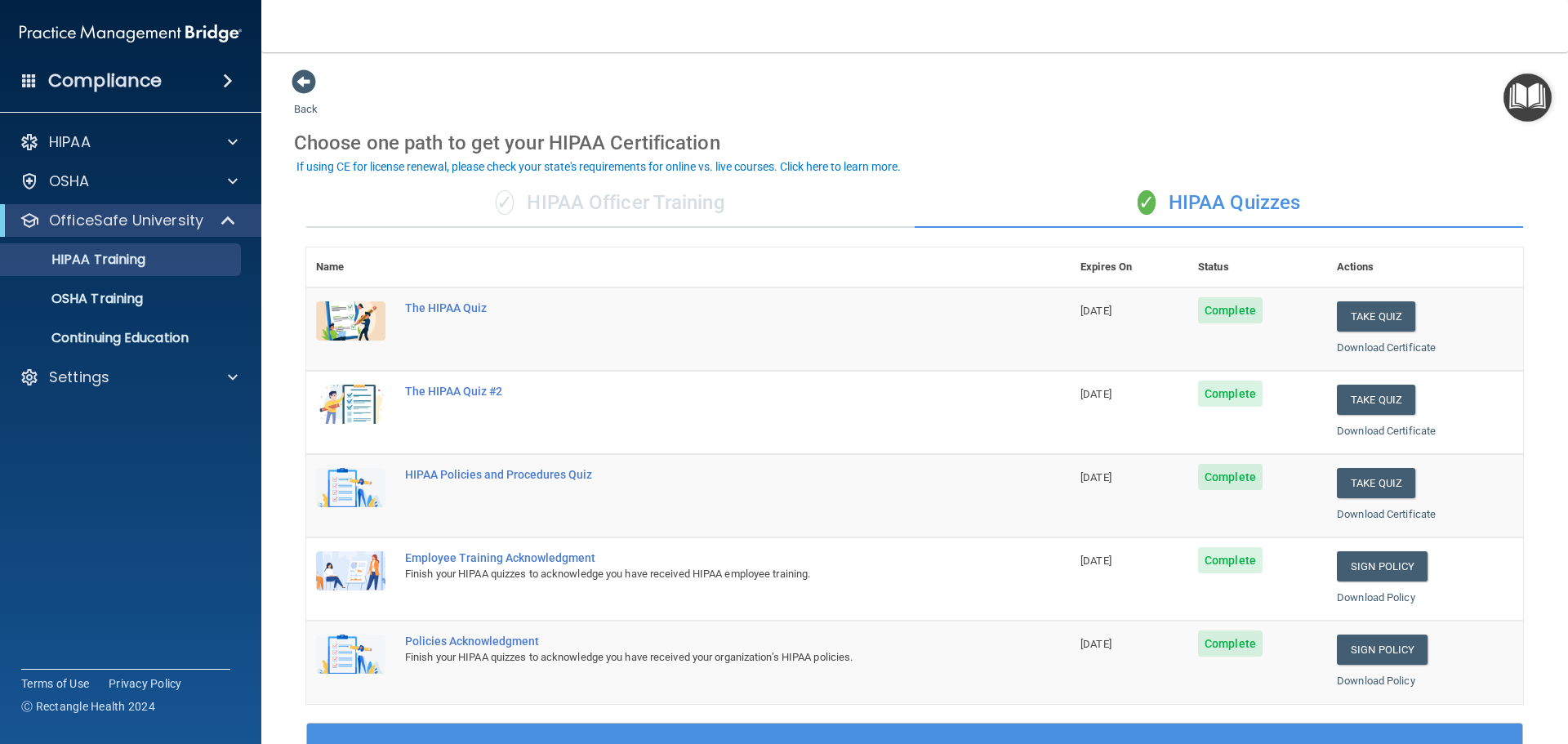
click at [541, 210] on div "✓ HIPAA Officer Training" at bounding box center [610, 203] width 608 height 49
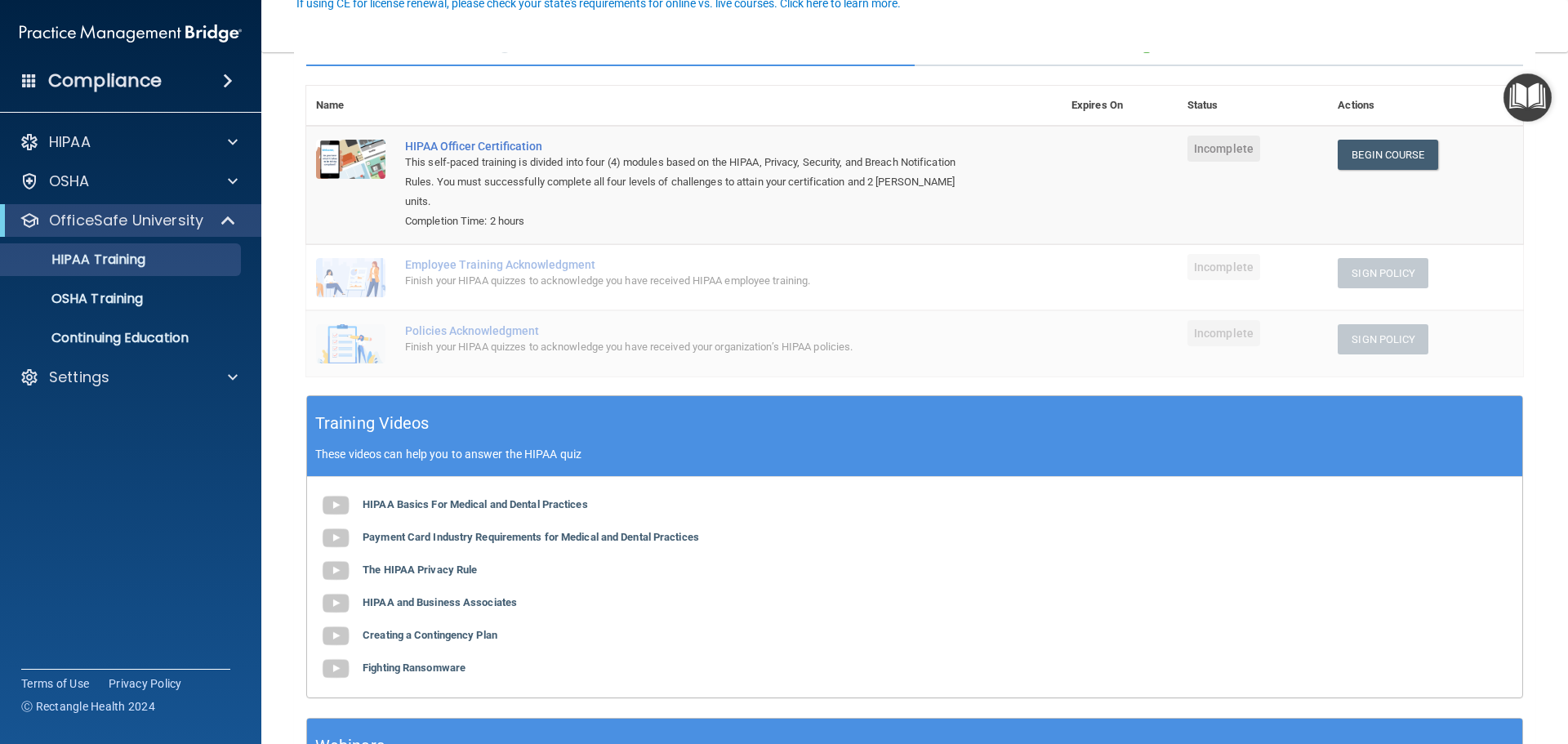
scroll to position [164, 0]
